Goal: Task Accomplishment & Management: Manage account settings

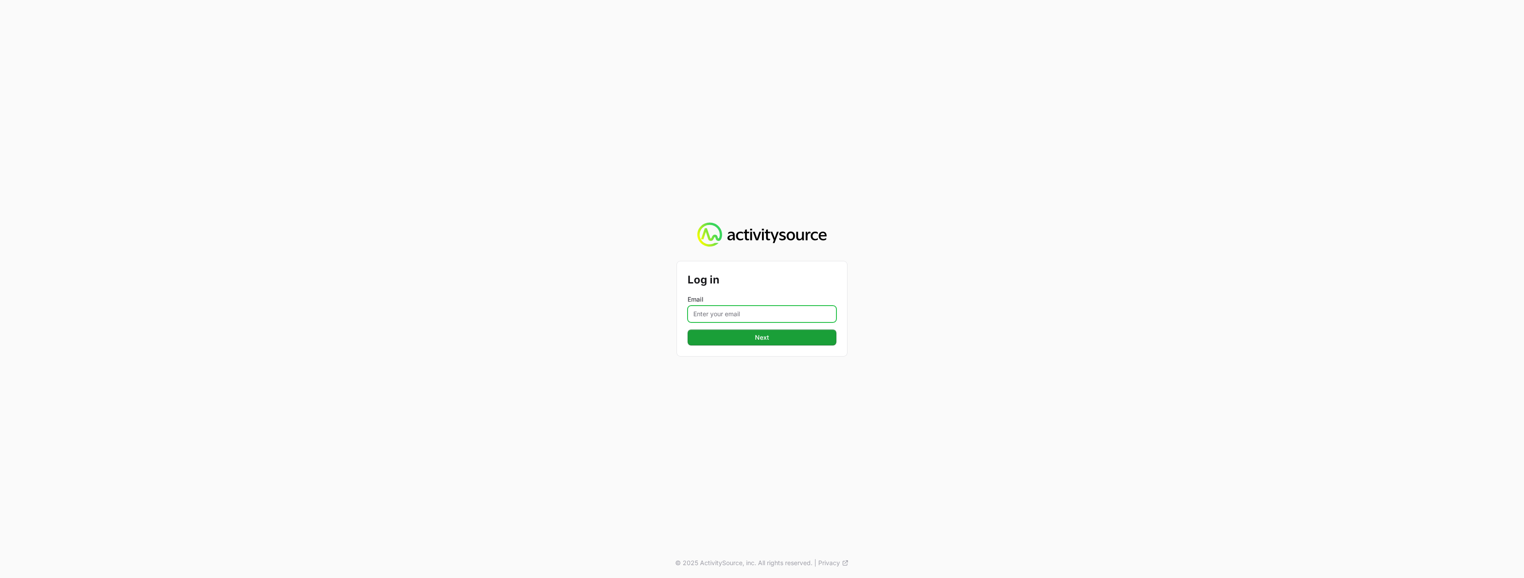
click at [735, 311] on input "Email" at bounding box center [761, 314] width 149 height 17
drag, startPoint x: 780, startPoint y: 315, endPoint x: 790, endPoint y: 314, distance: 10.3
click at [781, 315] on input "Email" at bounding box center [761, 314] width 149 height 17
paste input "[PERSON_NAME][EMAIL_ADDRESS][DOMAIN_NAME]"
type input "[PERSON_NAME][EMAIL_ADDRESS][DOMAIN_NAME]"
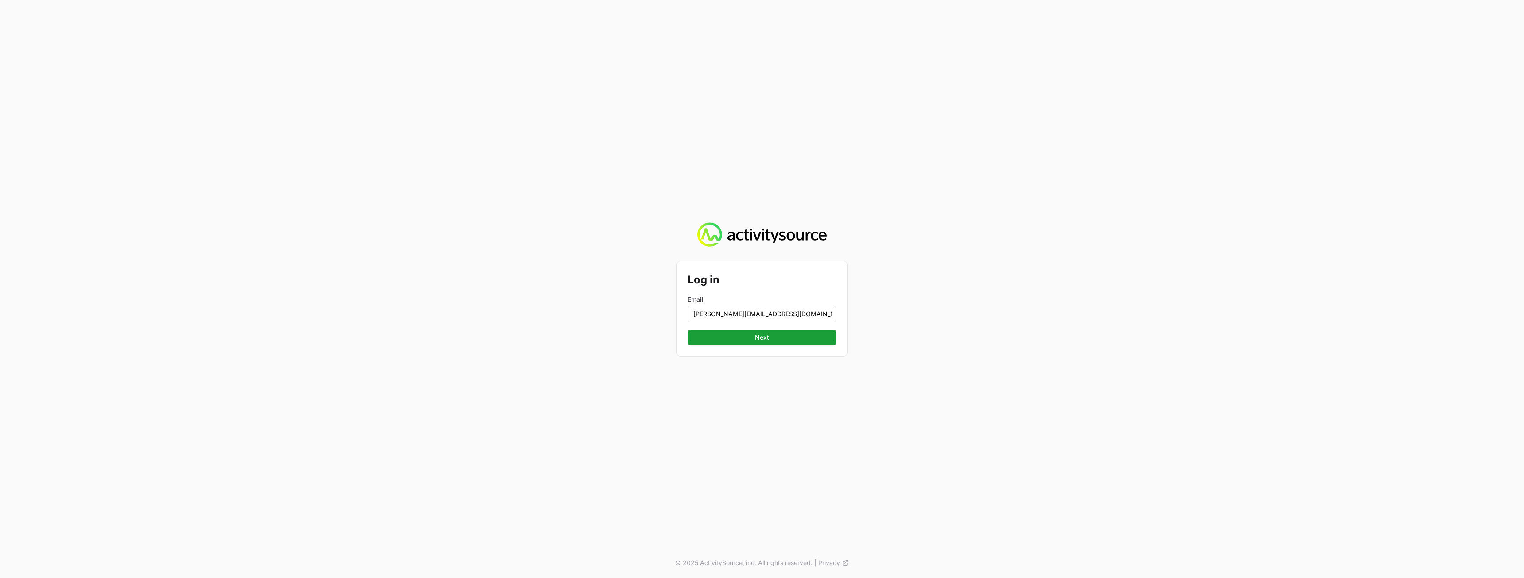
drag, startPoint x: 1034, startPoint y: 313, endPoint x: 905, endPoint y: 353, distance: 135.3
click at [1033, 313] on div "Log in Email [PERSON_NAME][EMAIL_ADDRESS][DOMAIN_NAME] Next Next © 2025 Activit…" at bounding box center [762, 289] width 1524 height 578
click at [825, 338] on span "Next" at bounding box center [762, 337] width 138 height 11
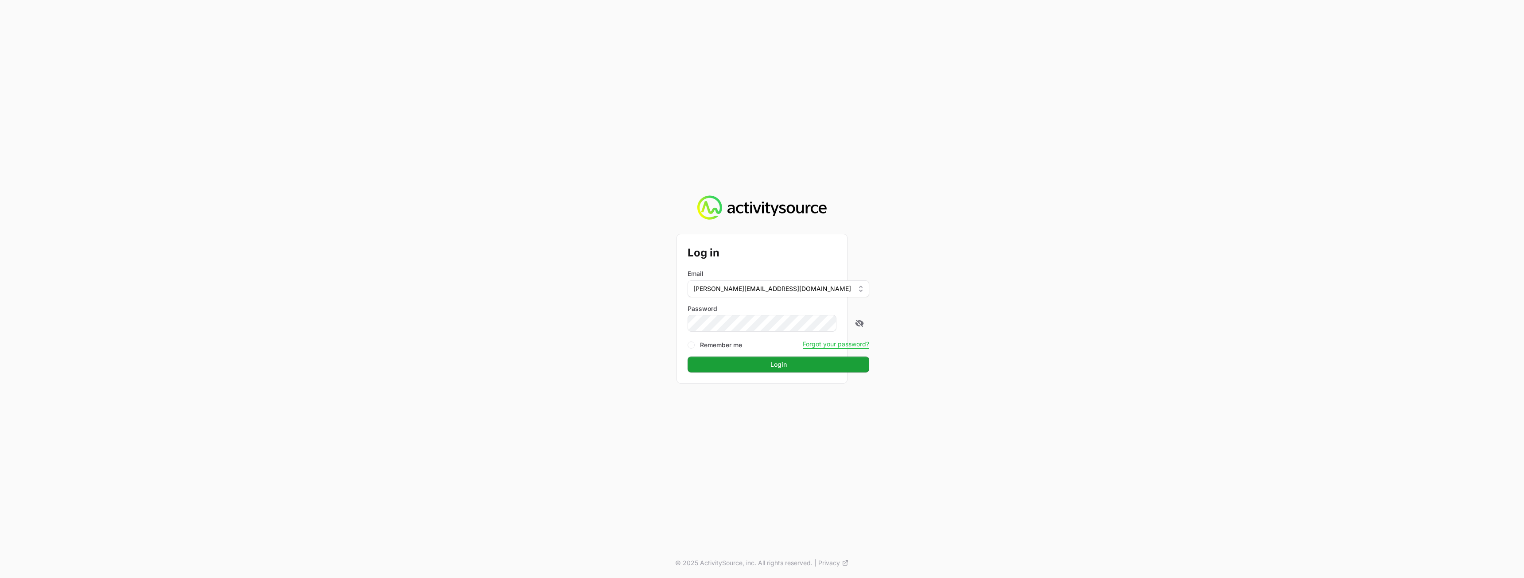
drag, startPoint x: 1096, startPoint y: 311, endPoint x: 933, endPoint y: 354, distance: 168.6
click at [1095, 309] on div "Log in Email [PERSON_NAME][EMAIL_ADDRESS][DOMAIN_NAME] Password Remember me For…" at bounding box center [762, 289] width 1524 height 578
click at [793, 358] on button "Login Login" at bounding box center [778, 365] width 182 height 16
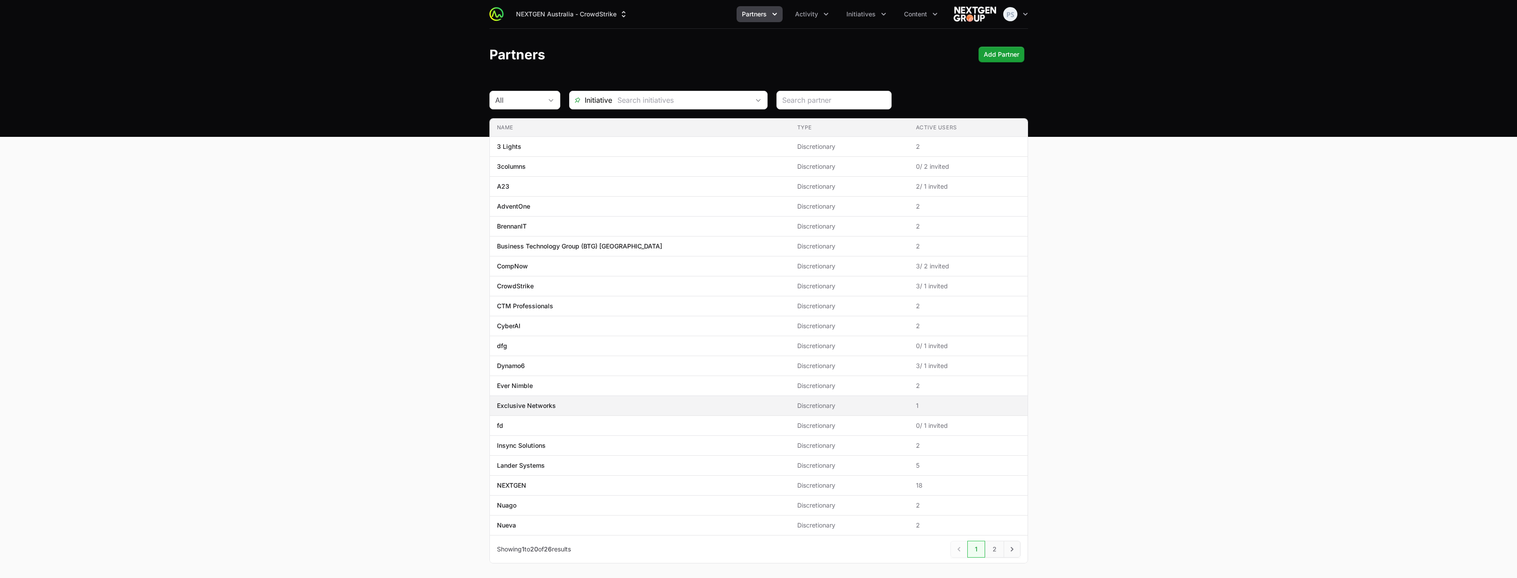
click at [649, 408] on span "Exclusive Networks" at bounding box center [640, 405] width 286 height 9
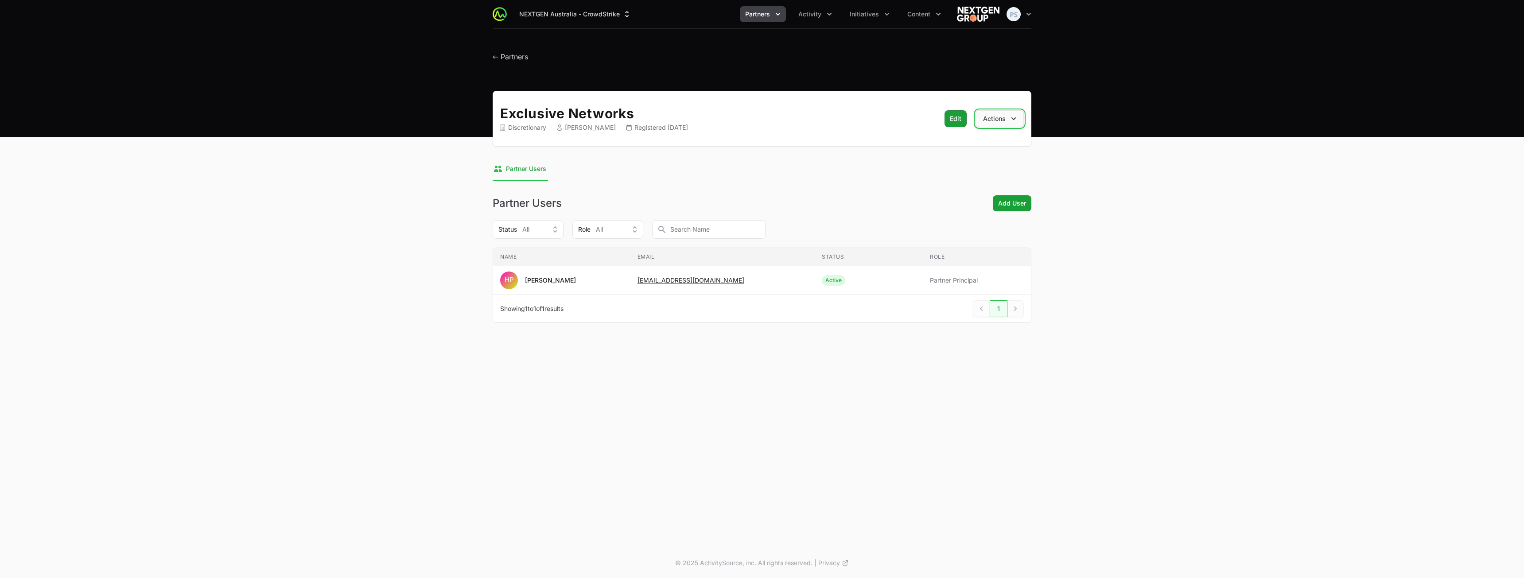
click at [1000, 116] on button "Actions" at bounding box center [999, 118] width 48 height 17
drag, startPoint x: 800, startPoint y: 140, endPoint x: 946, endPoint y: 134, distance: 146.3
click at [801, 140] on div "Exclusive Networks Discretionary [PERSON_NAME] Registered [DATE] Edit Edit Acti…" at bounding box center [762, 119] width 539 height 56
click at [899, 276] on span "Active" at bounding box center [869, 280] width 94 height 11
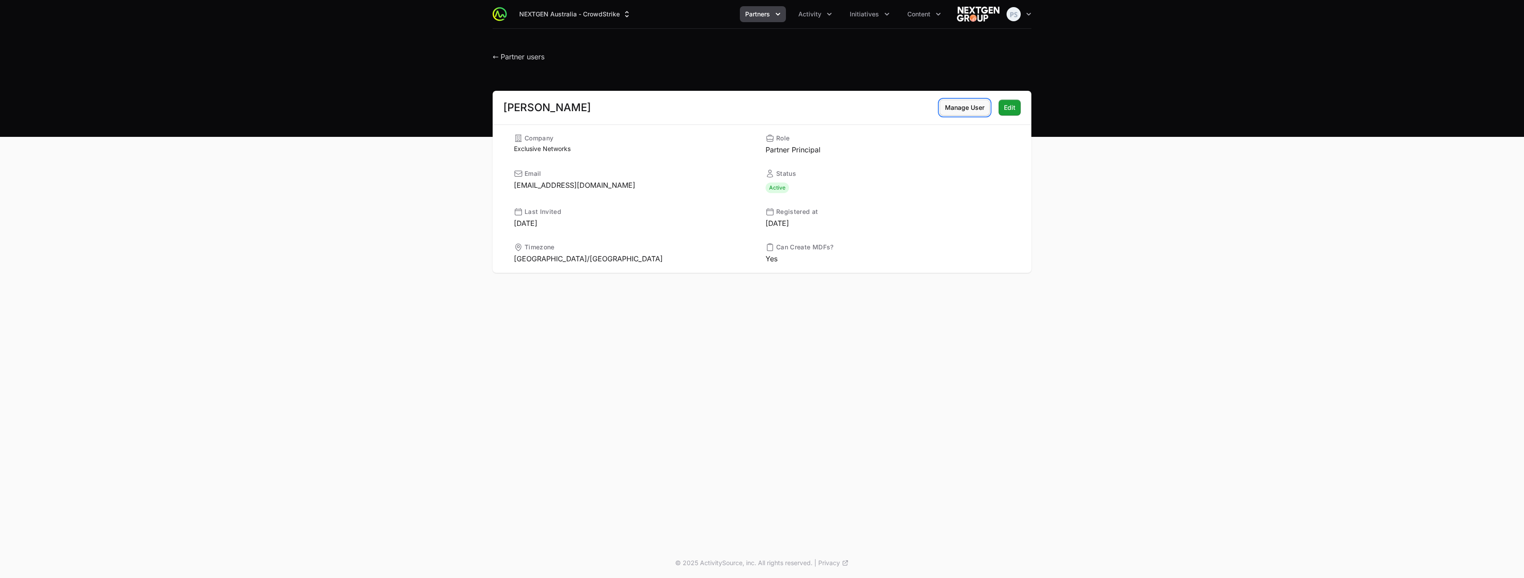
click at [971, 107] on span "Manage User" at bounding box center [964, 107] width 39 height 11
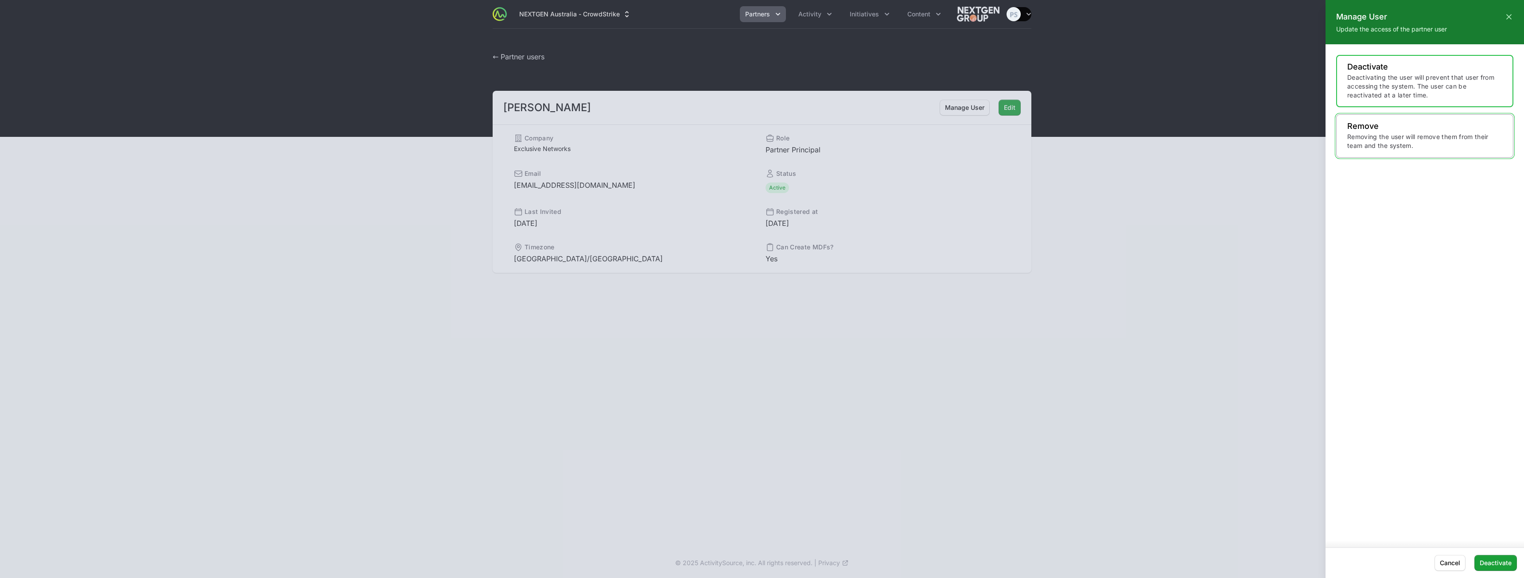
click at [1374, 139] on p "Removing the user will remove them from their team and the system." at bounding box center [1424, 141] width 155 height 18
click at [1495, 563] on span "Remove" at bounding box center [1499, 563] width 23 height 11
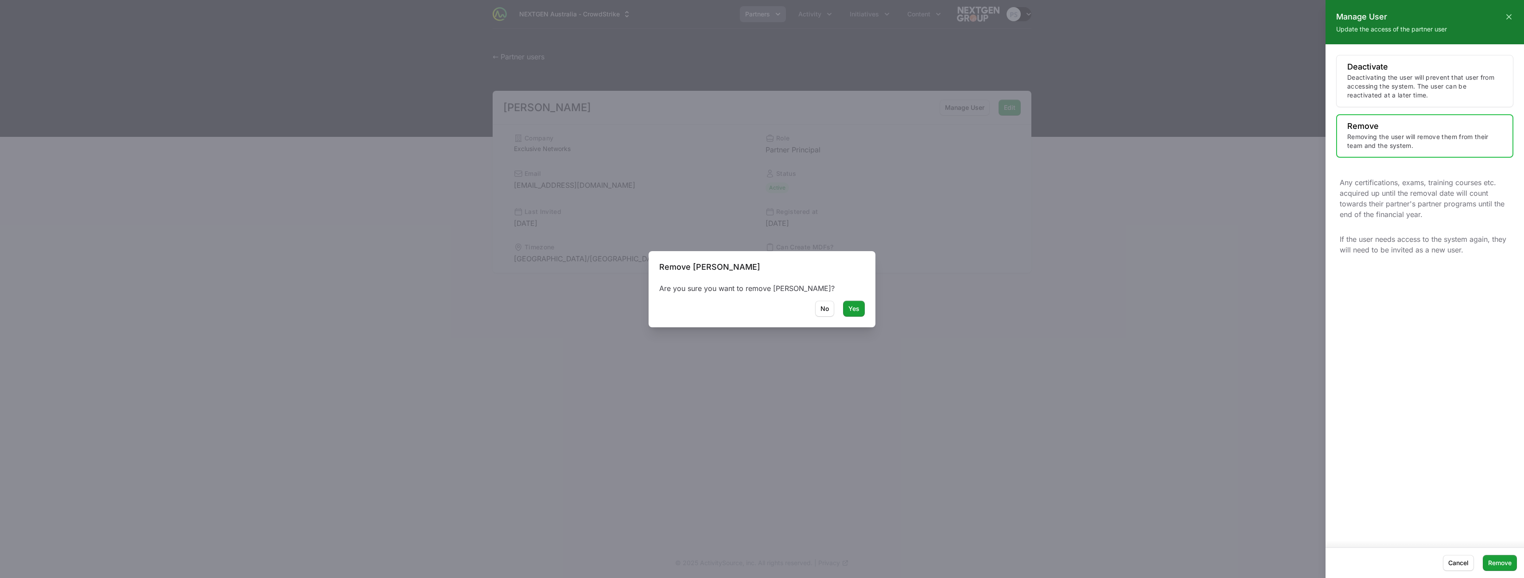
click at [857, 306] on div at bounding box center [762, 289] width 1524 height 578
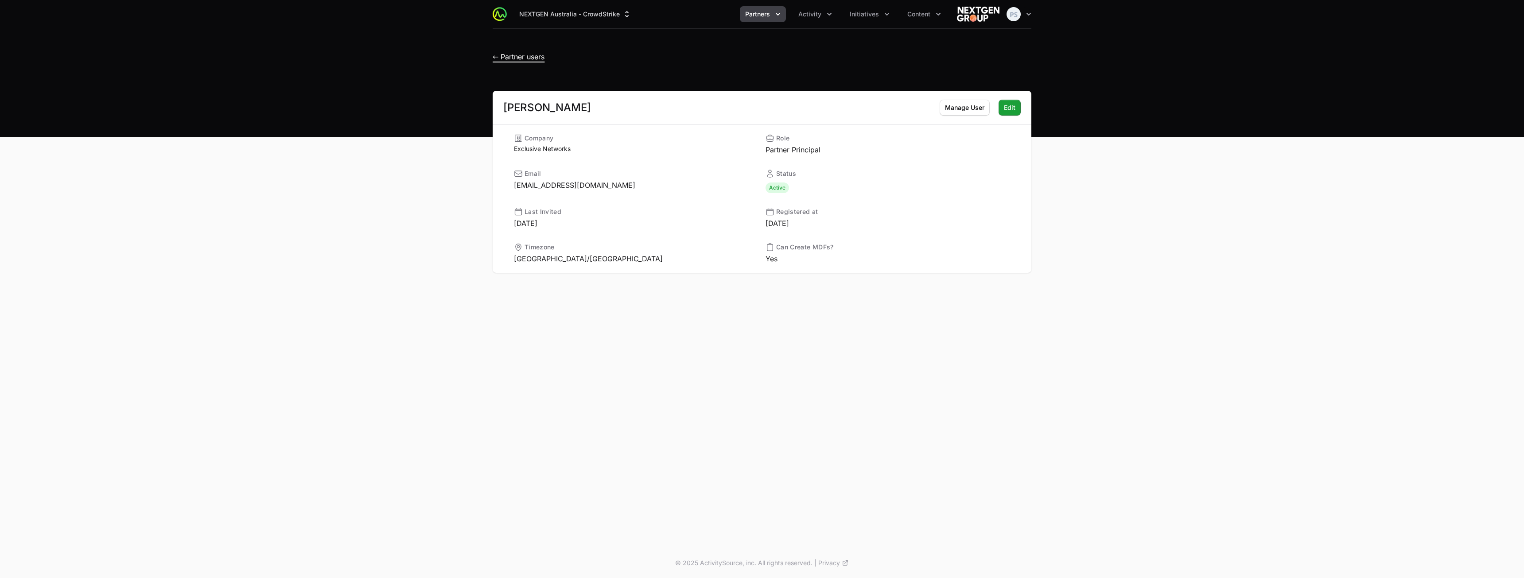
click at [528, 58] on span "← Partner users" at bounding box center [519, 56] width 52 height 9
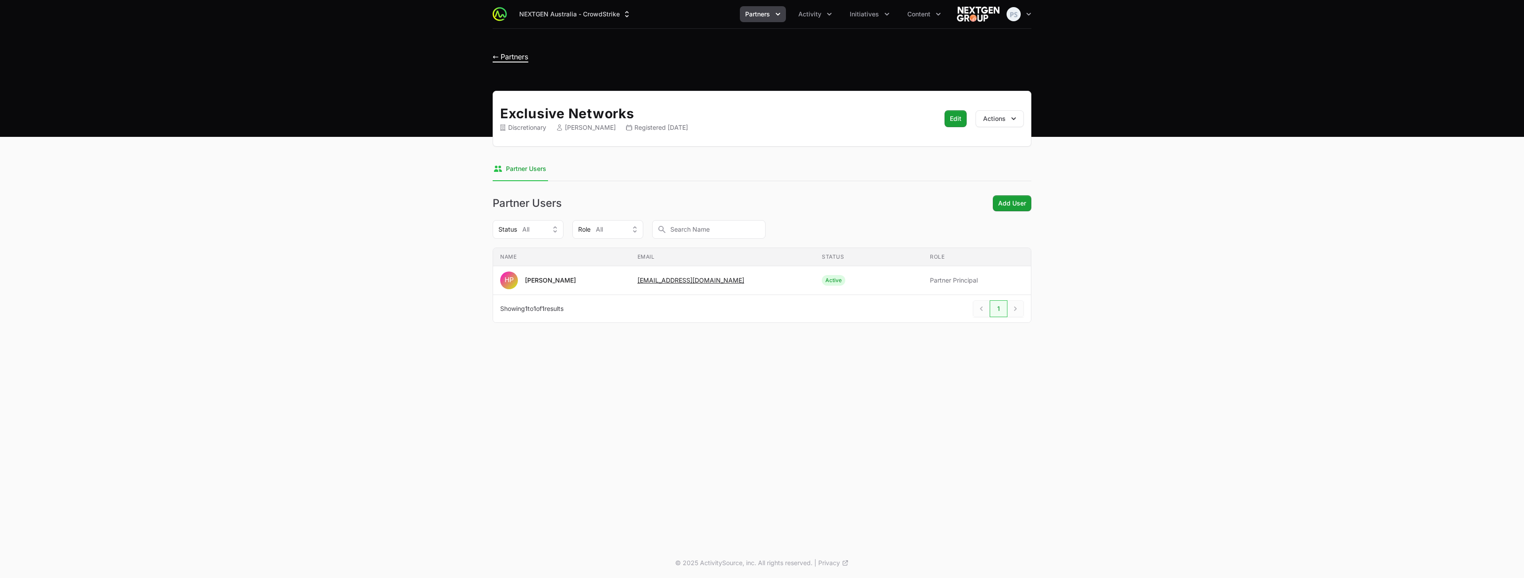
click at [506, 54] on span "← Partners" at bounding box center [510, 56] width 35 height 9
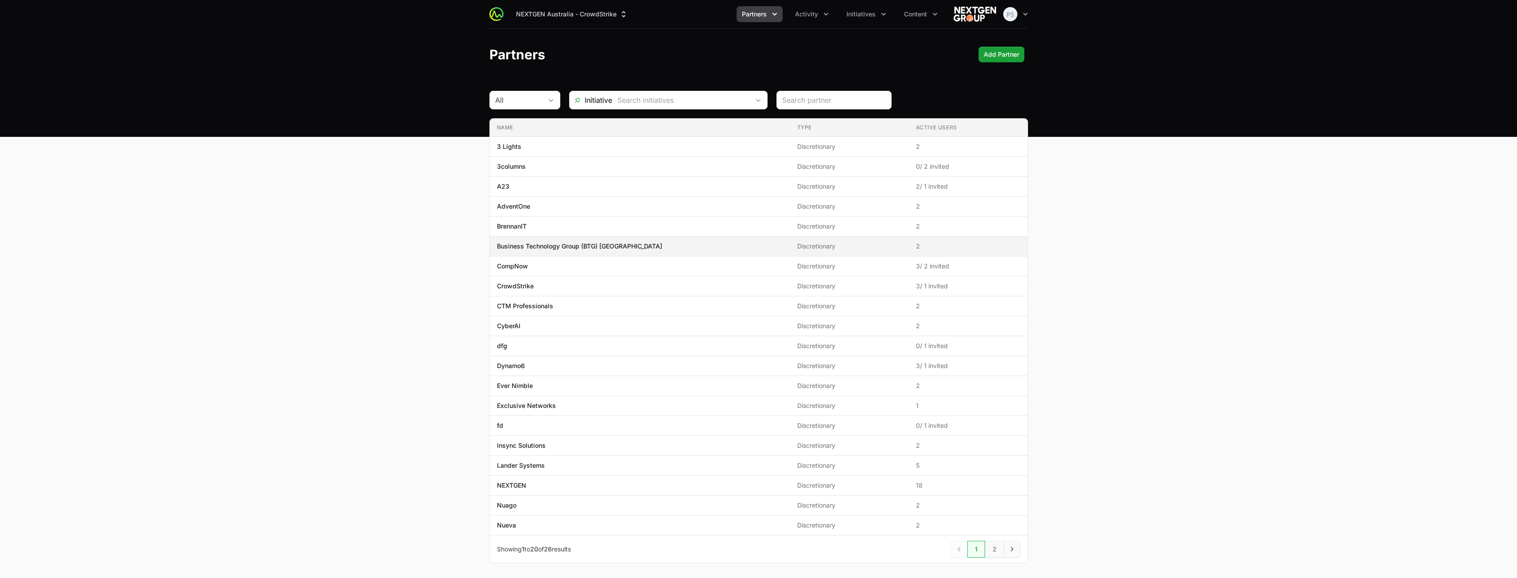
click at [690, 247] on span "Business Technology Group (BTG) [GEOGRAPHIC_DATA]" at bounding box center [640, 246] width 286 height 9
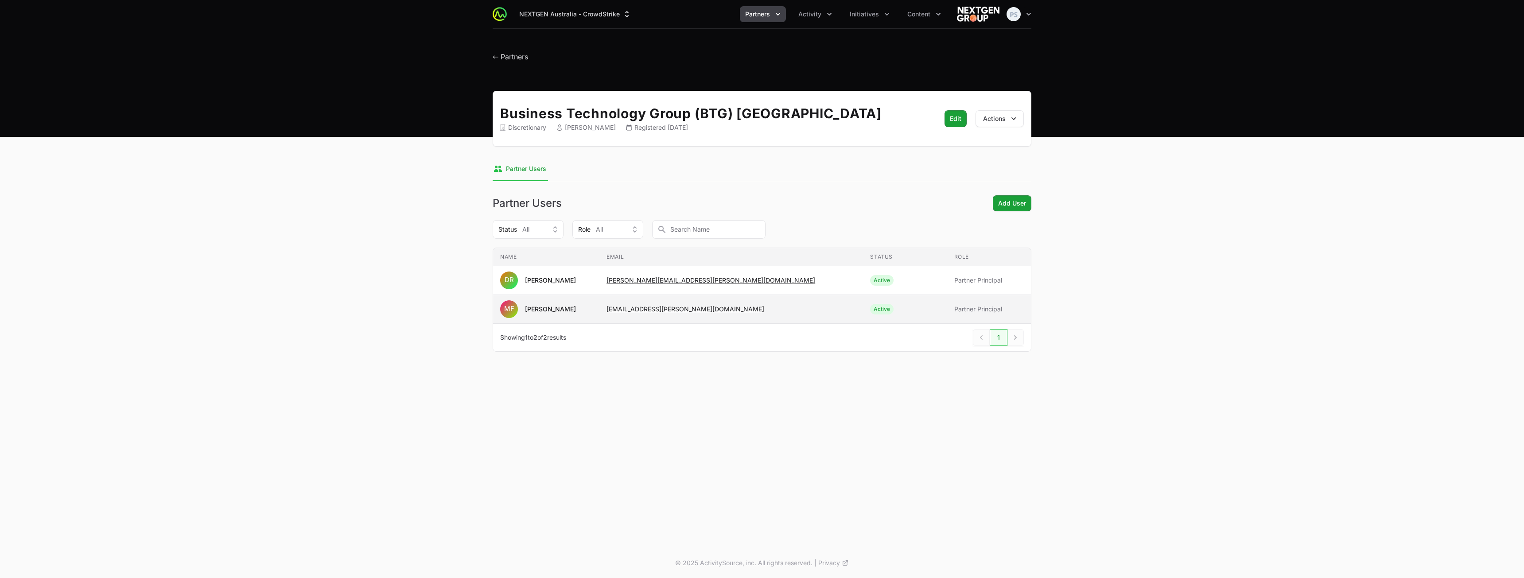
click at [882, 310] on span "Active" at bounding box center [905, 309] width 70 height 11
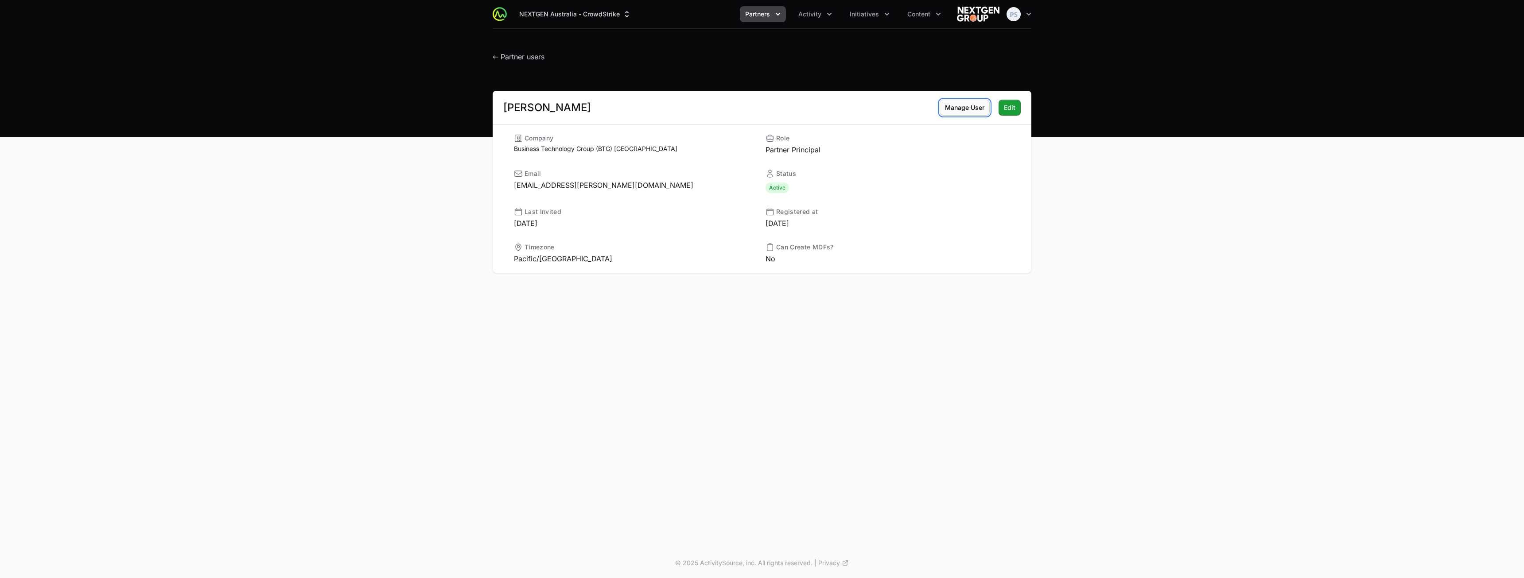
click at [983, 111] on span "Manage User" at bounding box center [964, 107] width 39 height 11
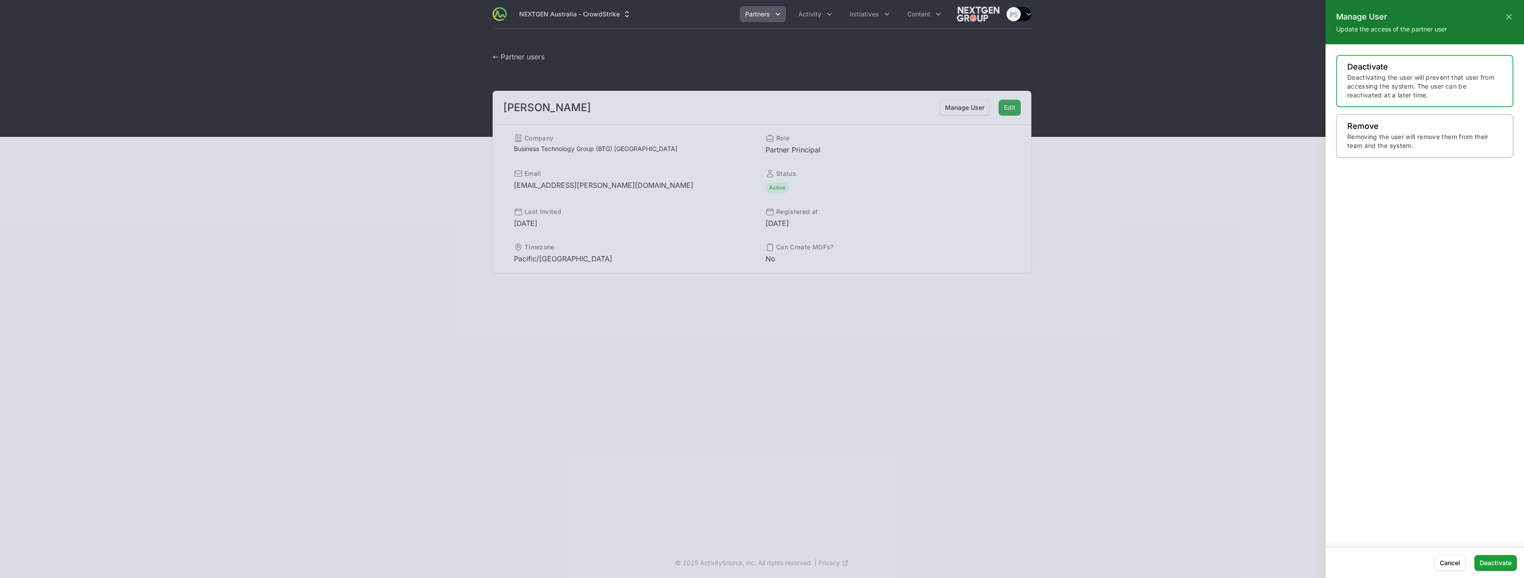
click at [1370, 143] on p "Removing the user will remove them from their team and the system." at bounding box center [1424, 141] width 155 height 18
click at [1507, 559] on span "Remove" at bounding box center [1499, 563] width 23 height 11
click at [855, 309] on div at bounding box center [762, 289] width 1524 height 578
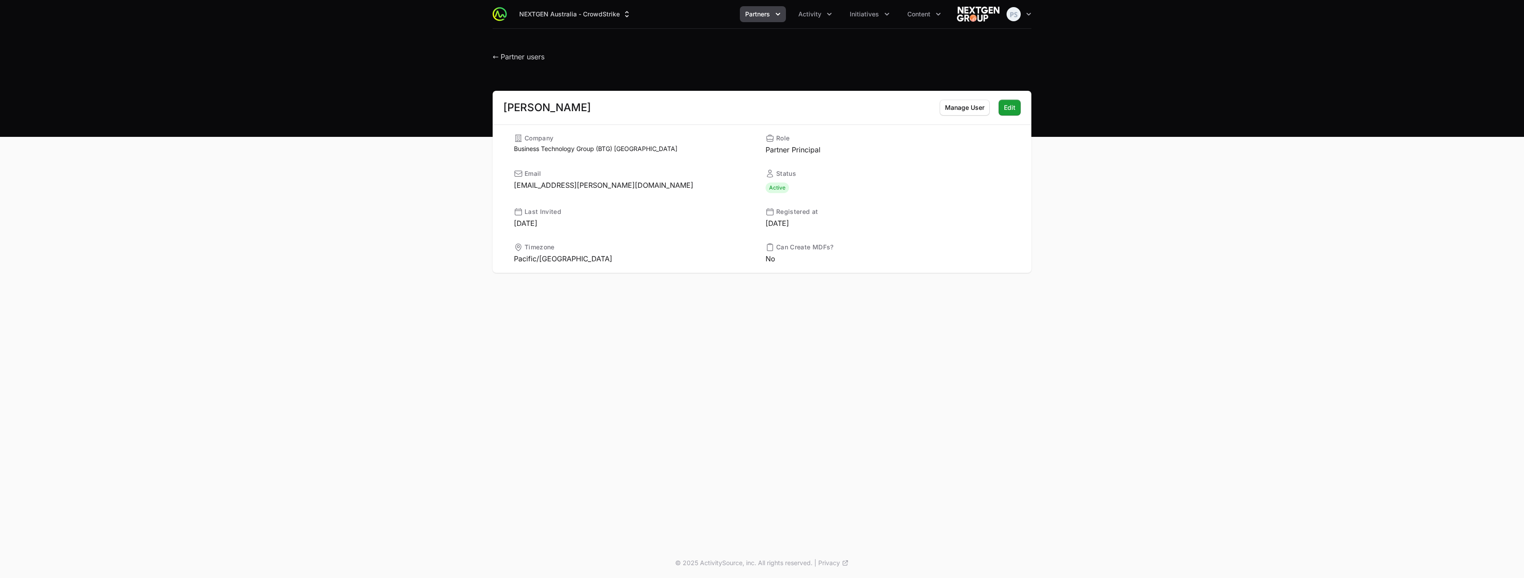
click at [888, 300] on div "NEXTGEN Australia - CrowdStrike Partners Activity Initiatives Content Open user…" at bounding box center [762, 274] width 1524 height 548
click at [765, 18] on span "Partners" at bounding box center [757, 14] width 25 height 9
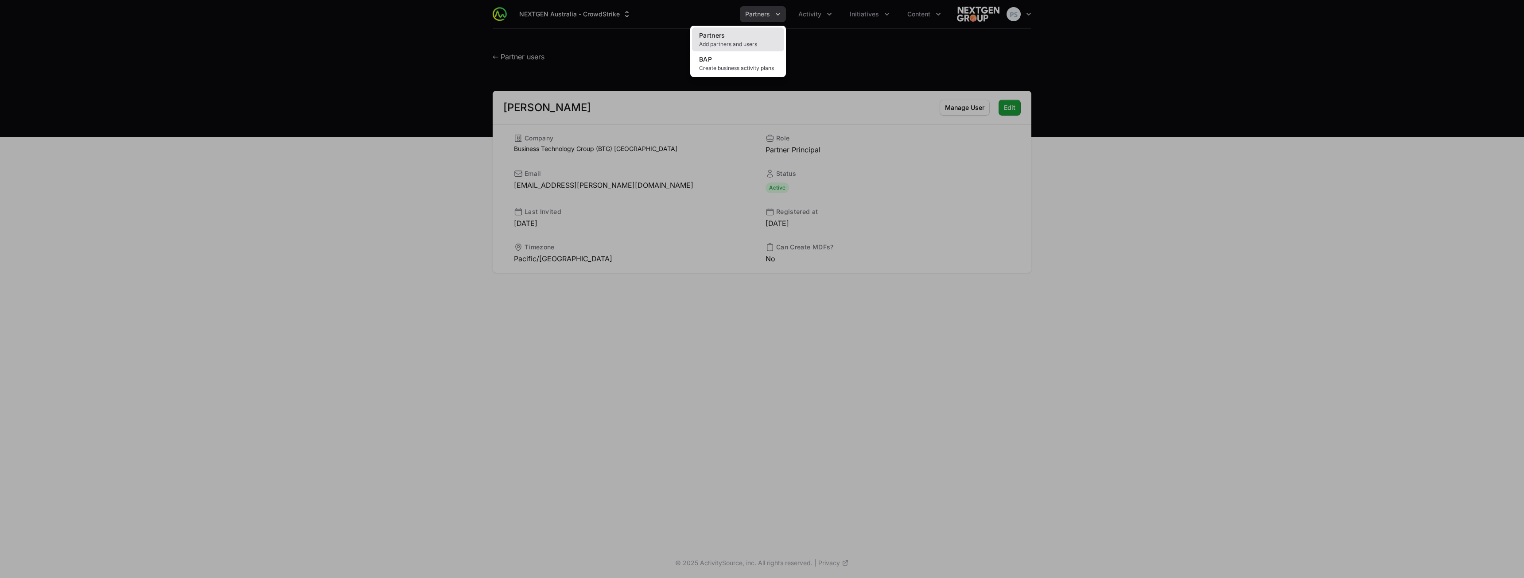
click at [761, 29] on link "Partners Add partners and users" at bounding box center [738, 39] width 92 height 24
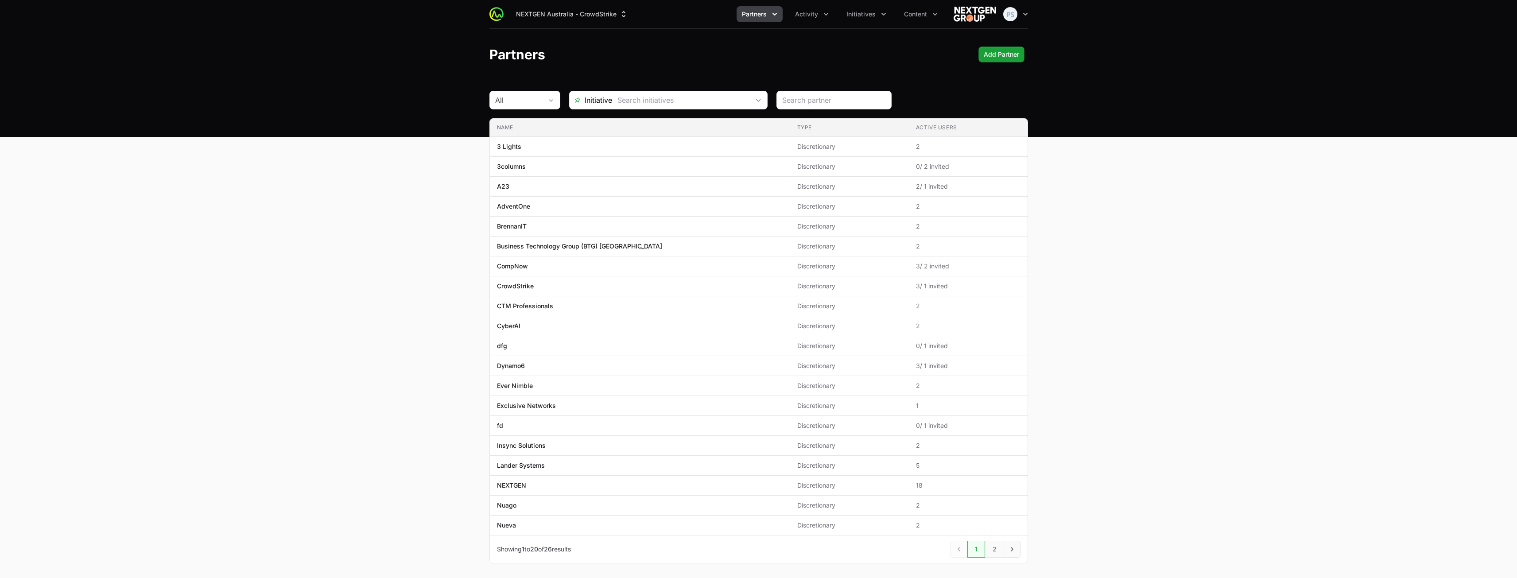
click at [317, 41] on header "Partners Add Partner Add Partner" at bounding box center [758, 54] width 1517 height 51
click at [648, 212] on td "Name AdventOne" at bounding box center [640, 207] width 300 height 20
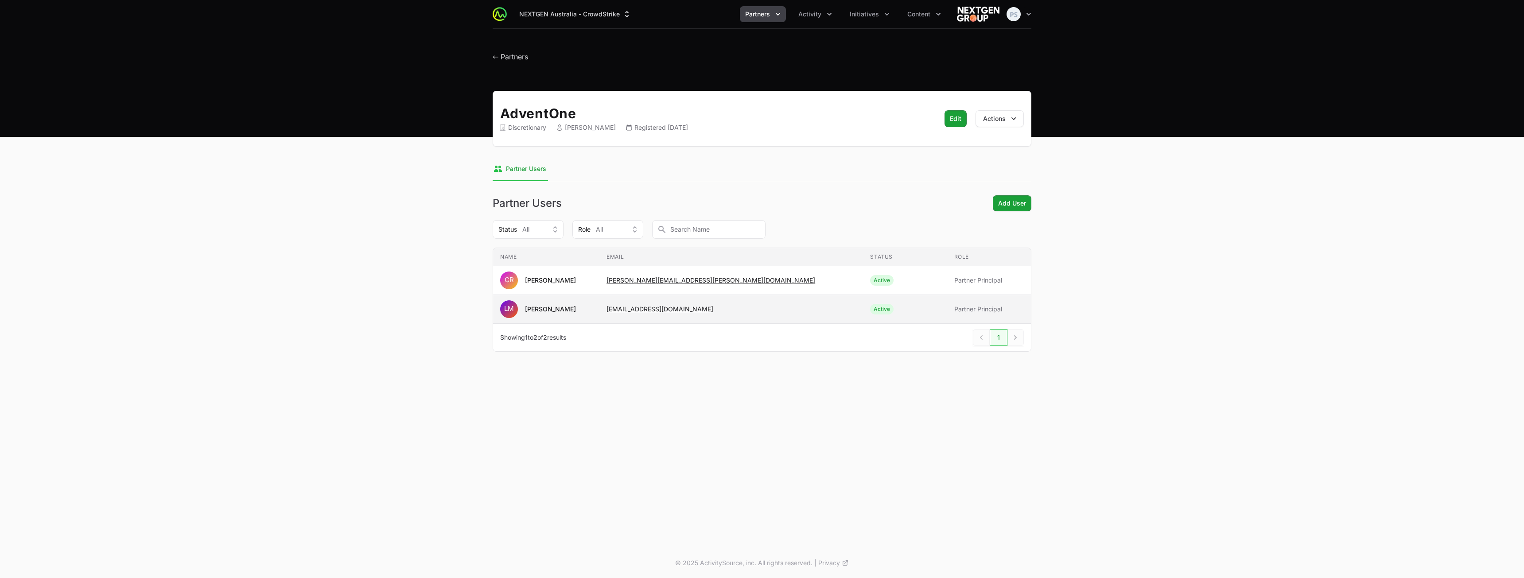
click at [592, 312] on span "LM [PERSON_NAME]" at bounding box center [546, 309] width 92 height 18
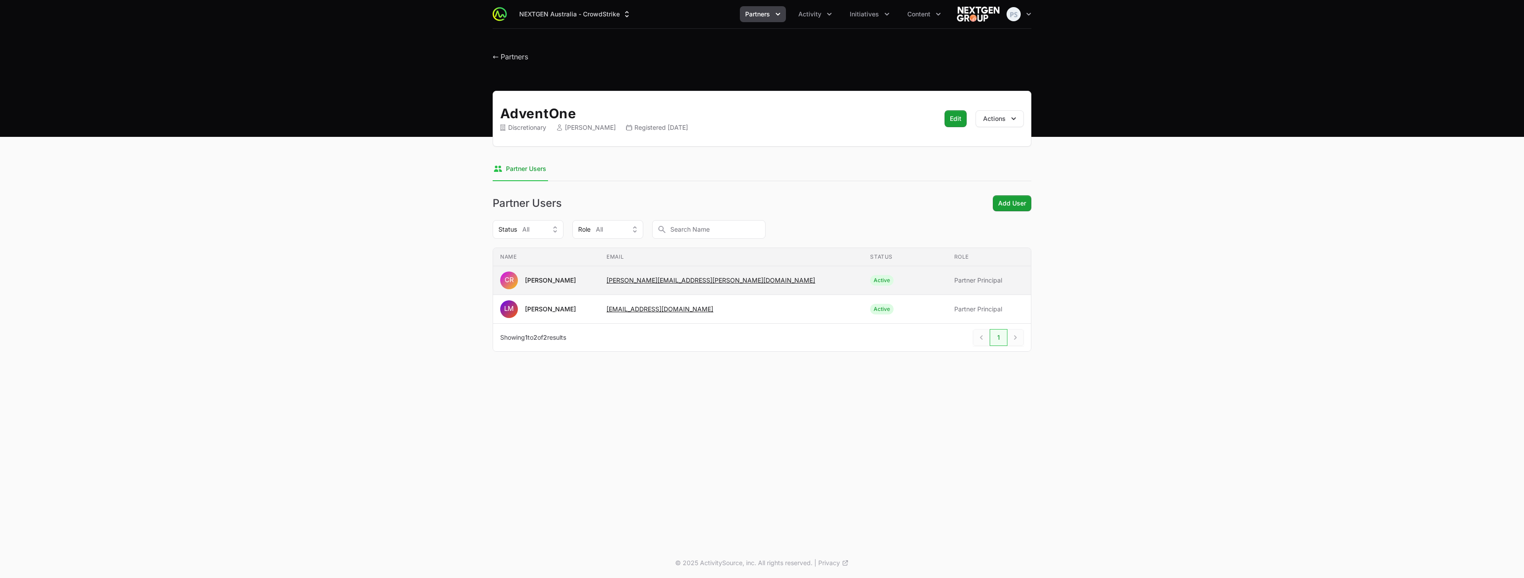
click at [592, 286] on span "[PERSON_NAME]" at bounding box center [546, 281] width 92 height 18
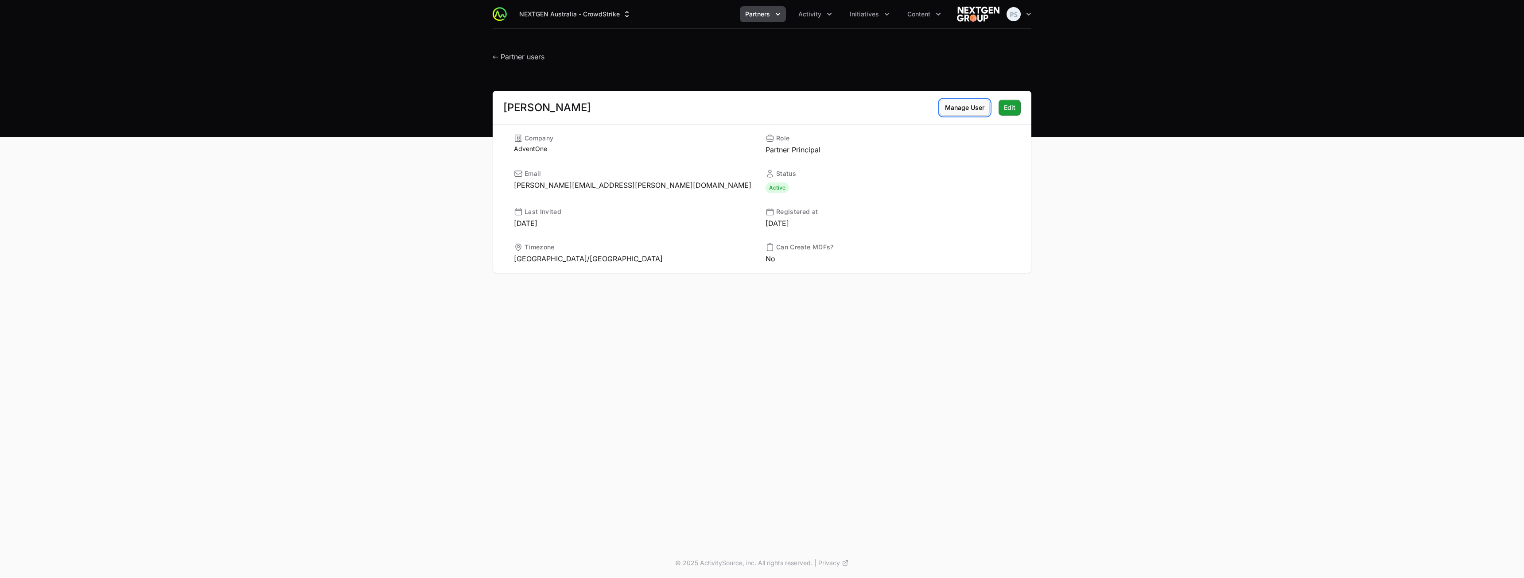
click at [969, 103] on span "Manage User" at bounding box center [964, 107] width 39 height 11
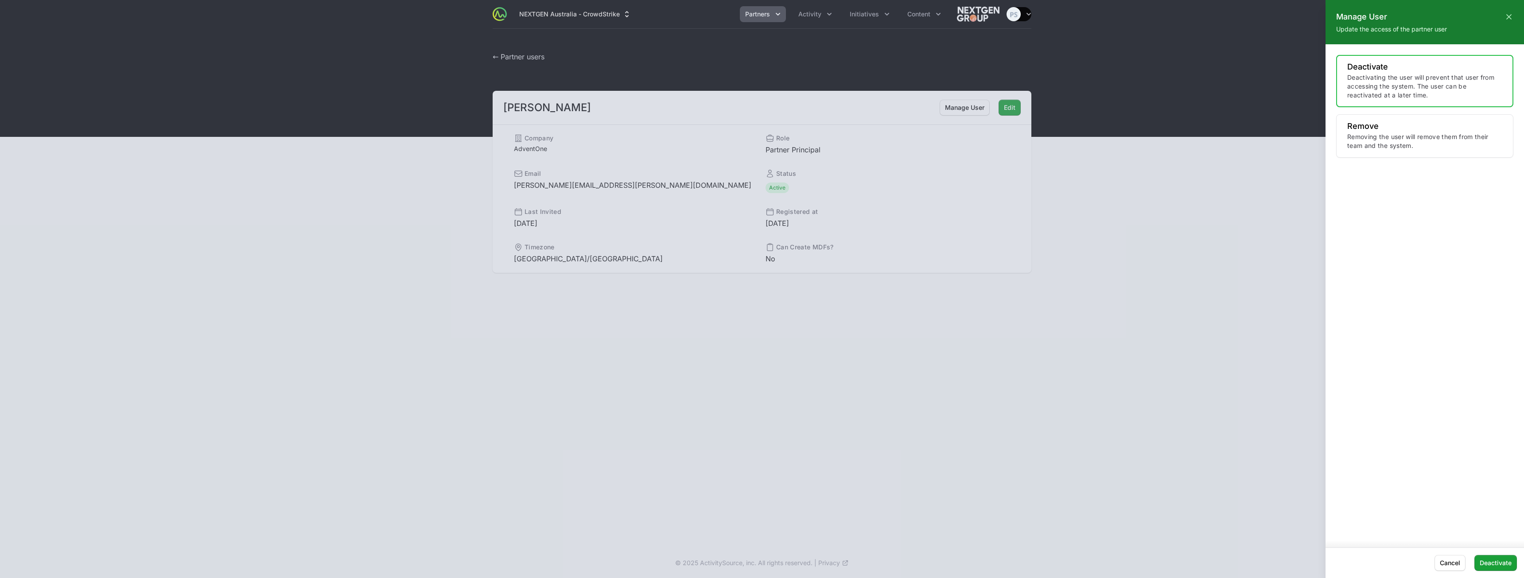
click at [1363, 102] on div "Deactivate Deactivating the user will prevent that user from accessing the syst…" at bounding box center [1424, 81] width 177 height 52
click at [1494, 561] on span "Deactivate" at bounding box center [1495, 563] width 32 height 11
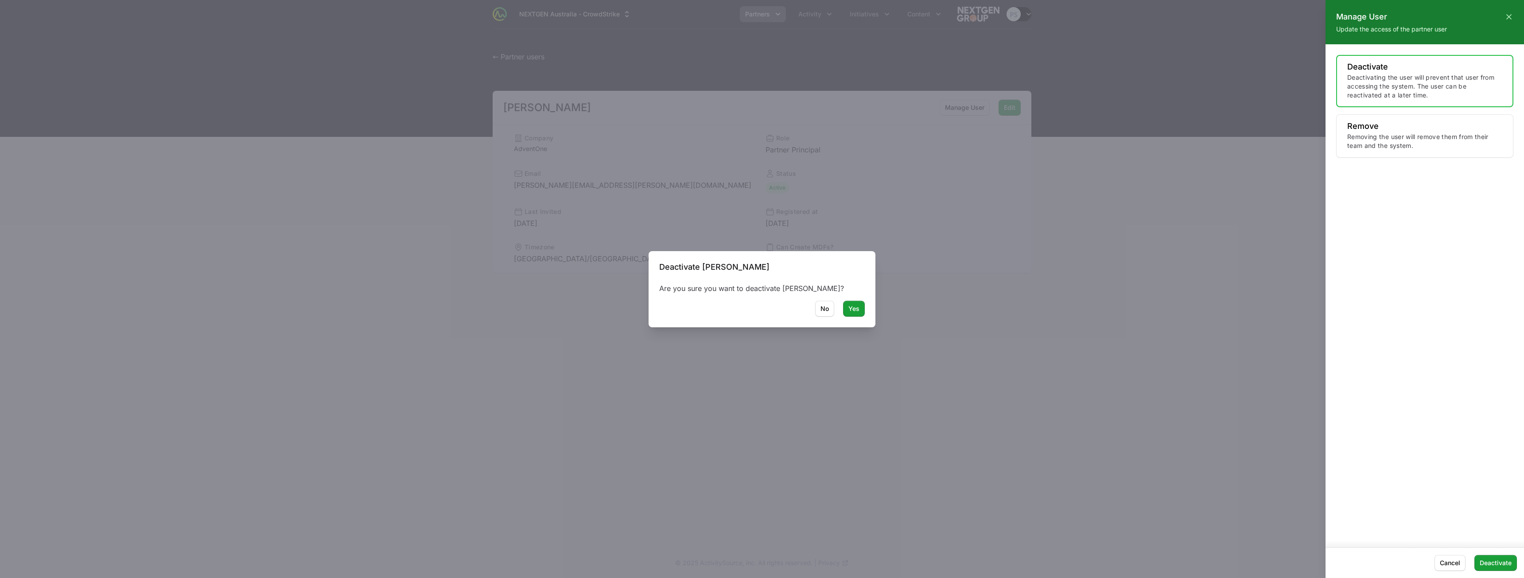
click at [852, 307] on div at bounding box center [762, 289] width 1524 height 578
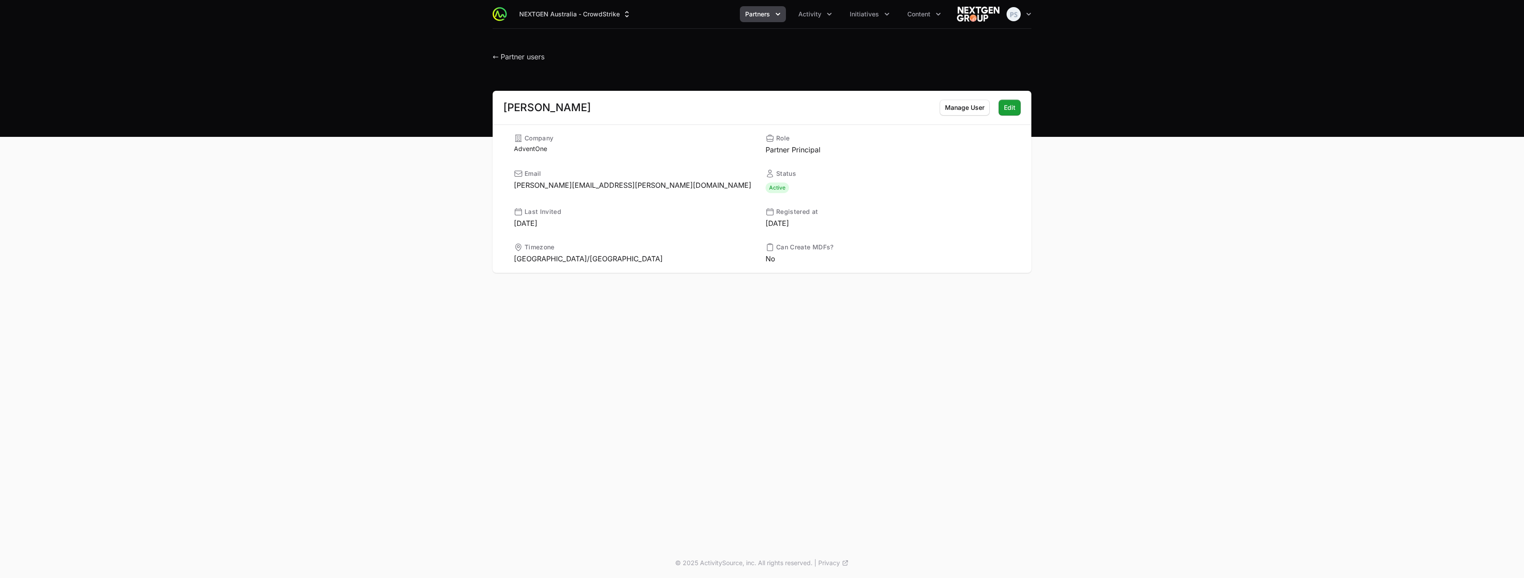
click at [765, 104] on div "[PERSON_NAME] Manage User Manage User Edit Edit" at bounding box center [762, 108] width 539 height 34
